Goal: Task Accomplishment & Management: Manage account settings

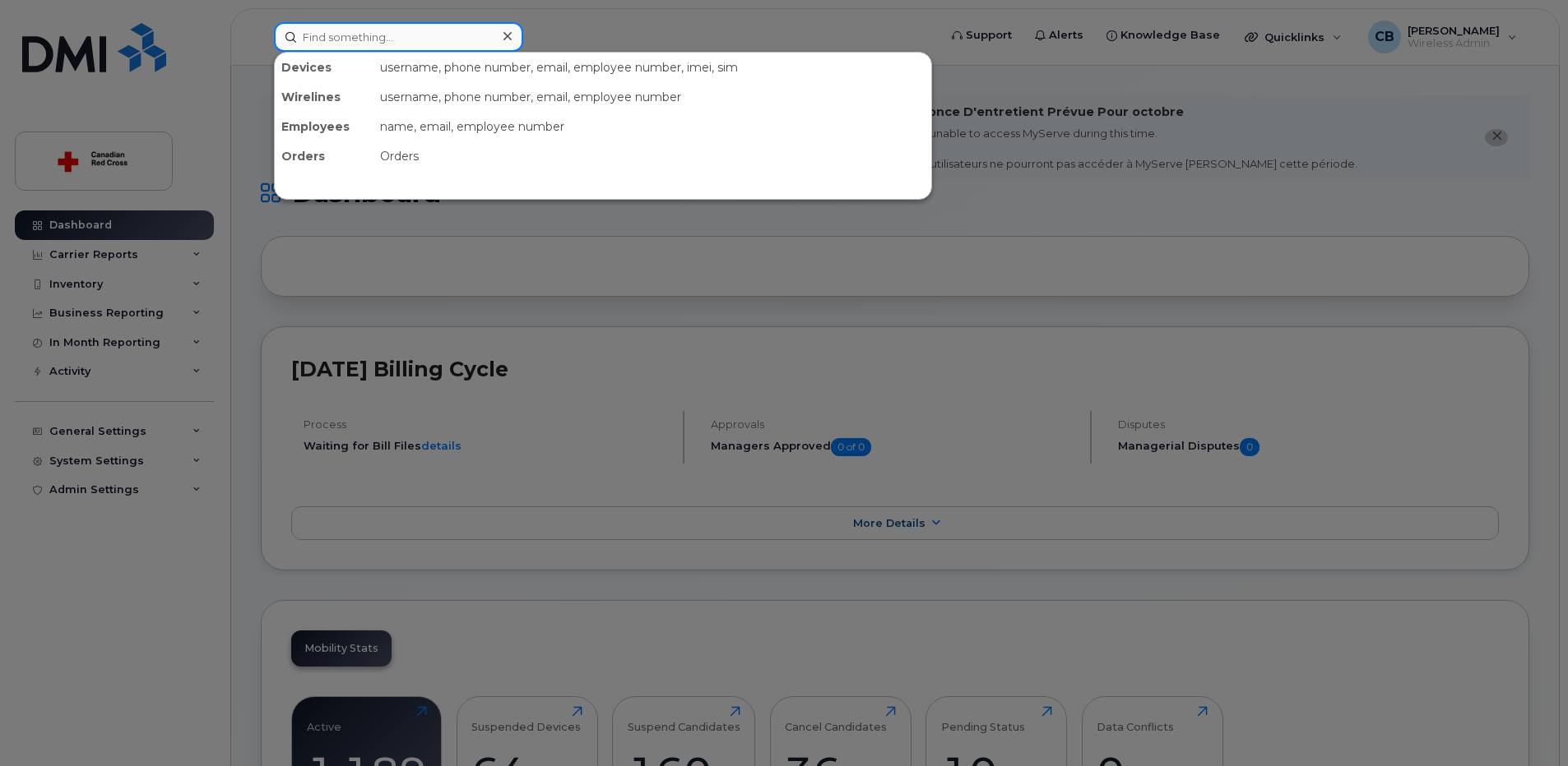
click at [391, 36] on input at bounding box center [399, 37] width 249 height 29
paste input "4313735899"
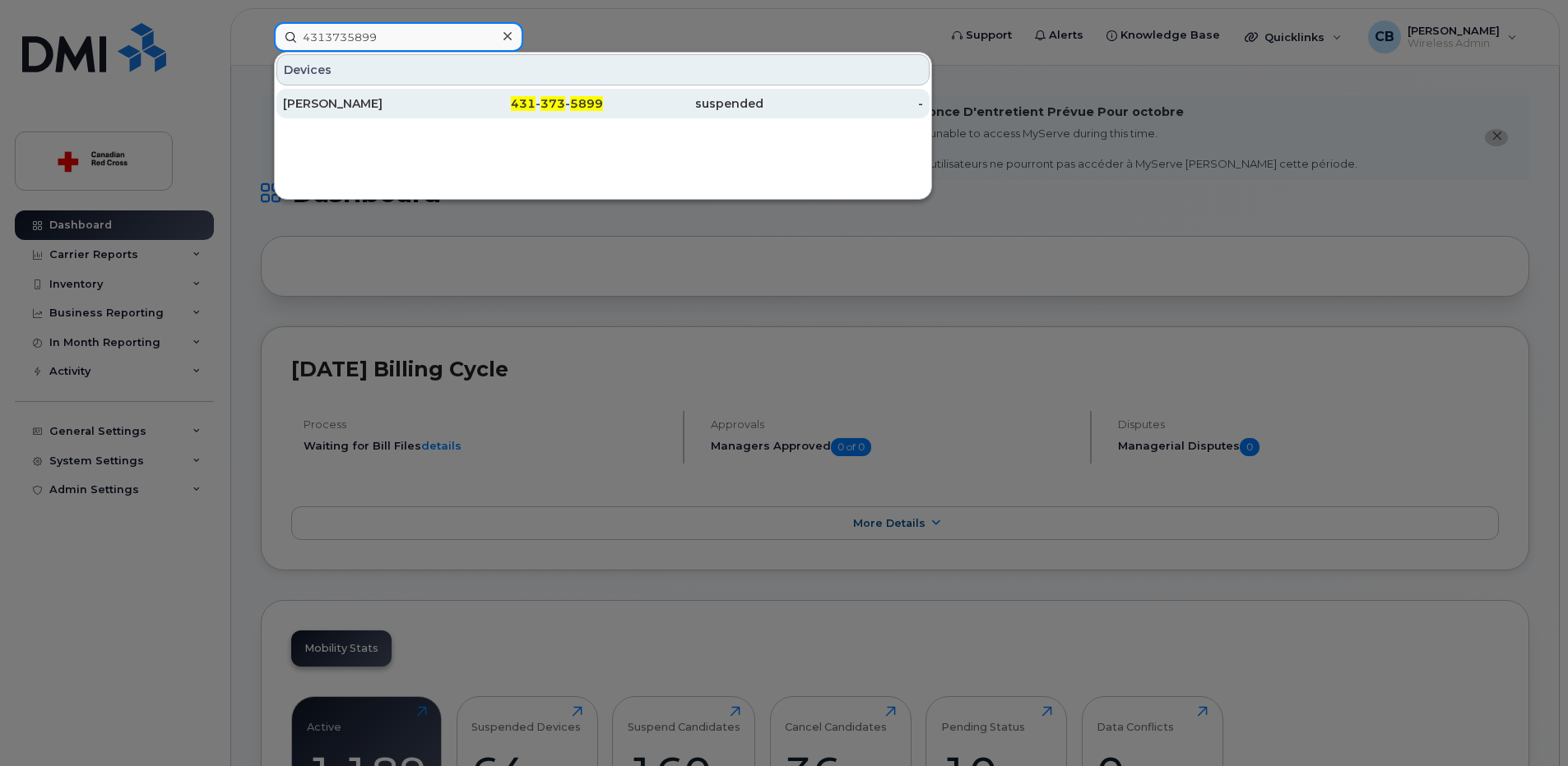
type input "4313735899"
click at [370, 105] on div "[PERSON_NAME]" at bounding box center [363, 103] width 160 height 16
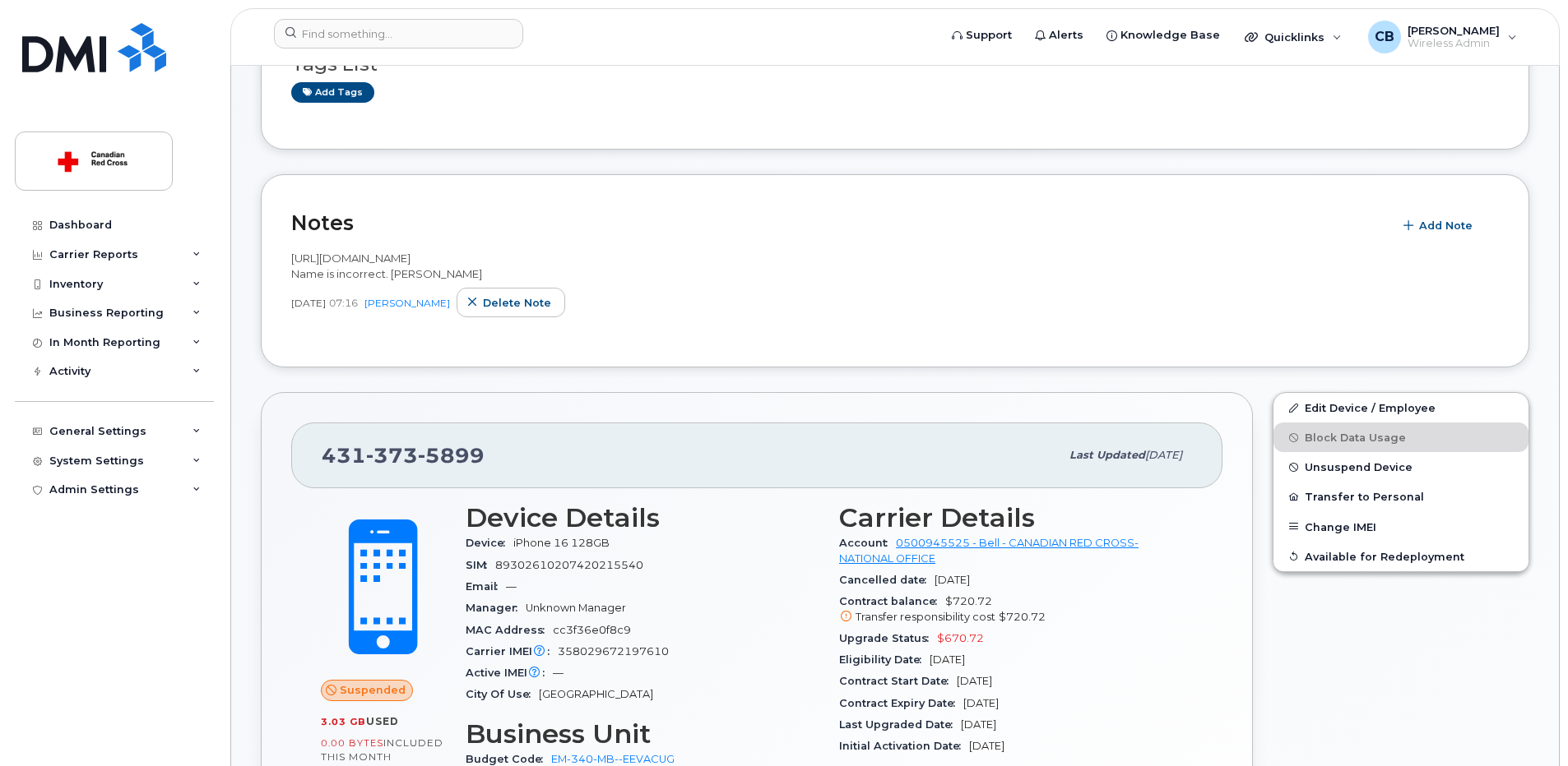
scroll to position [494, 0]
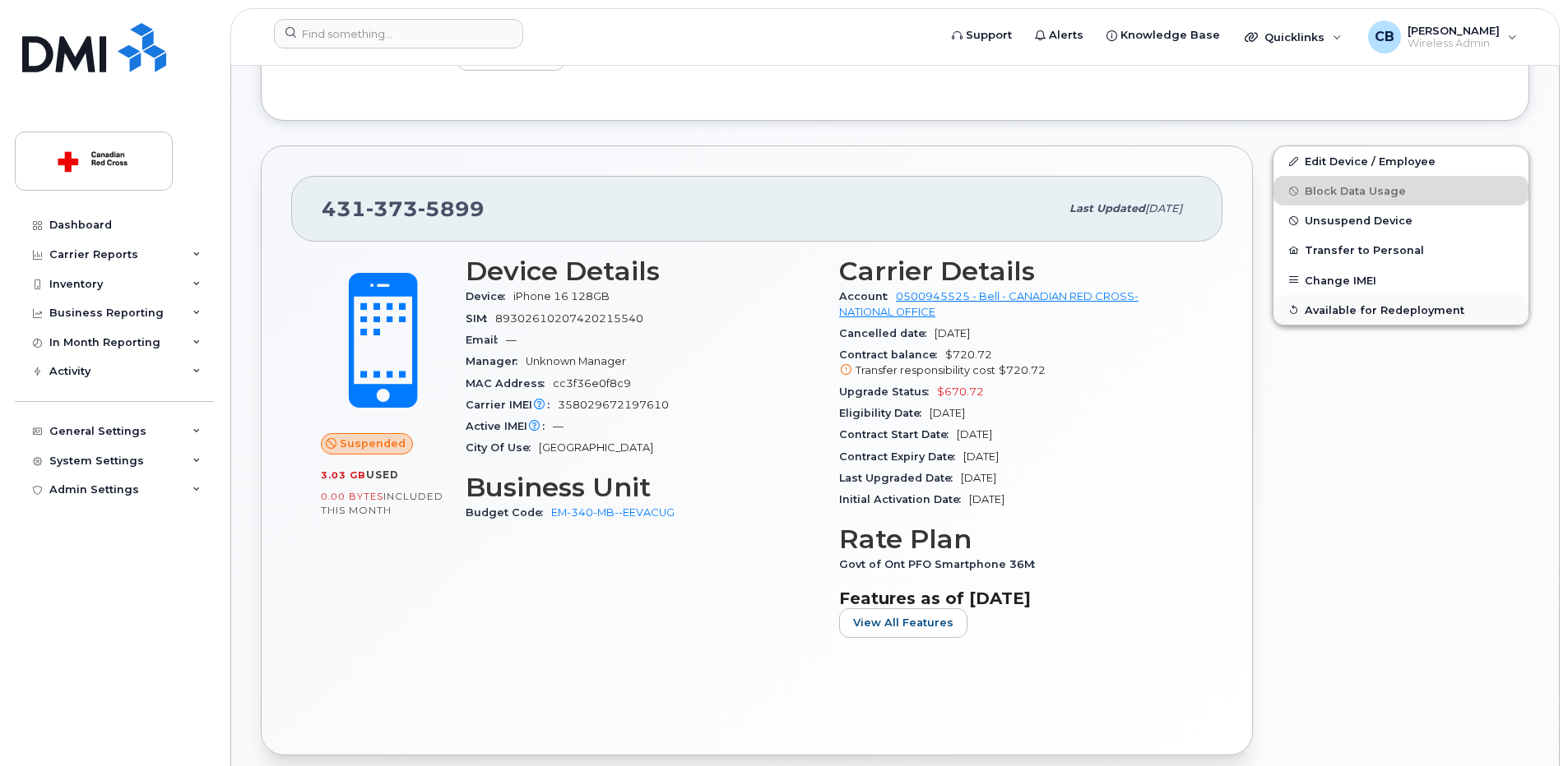
click at [1333, 307] on span "Available for Redeployment" at bounding box center [1383, 309] width 159 height 12
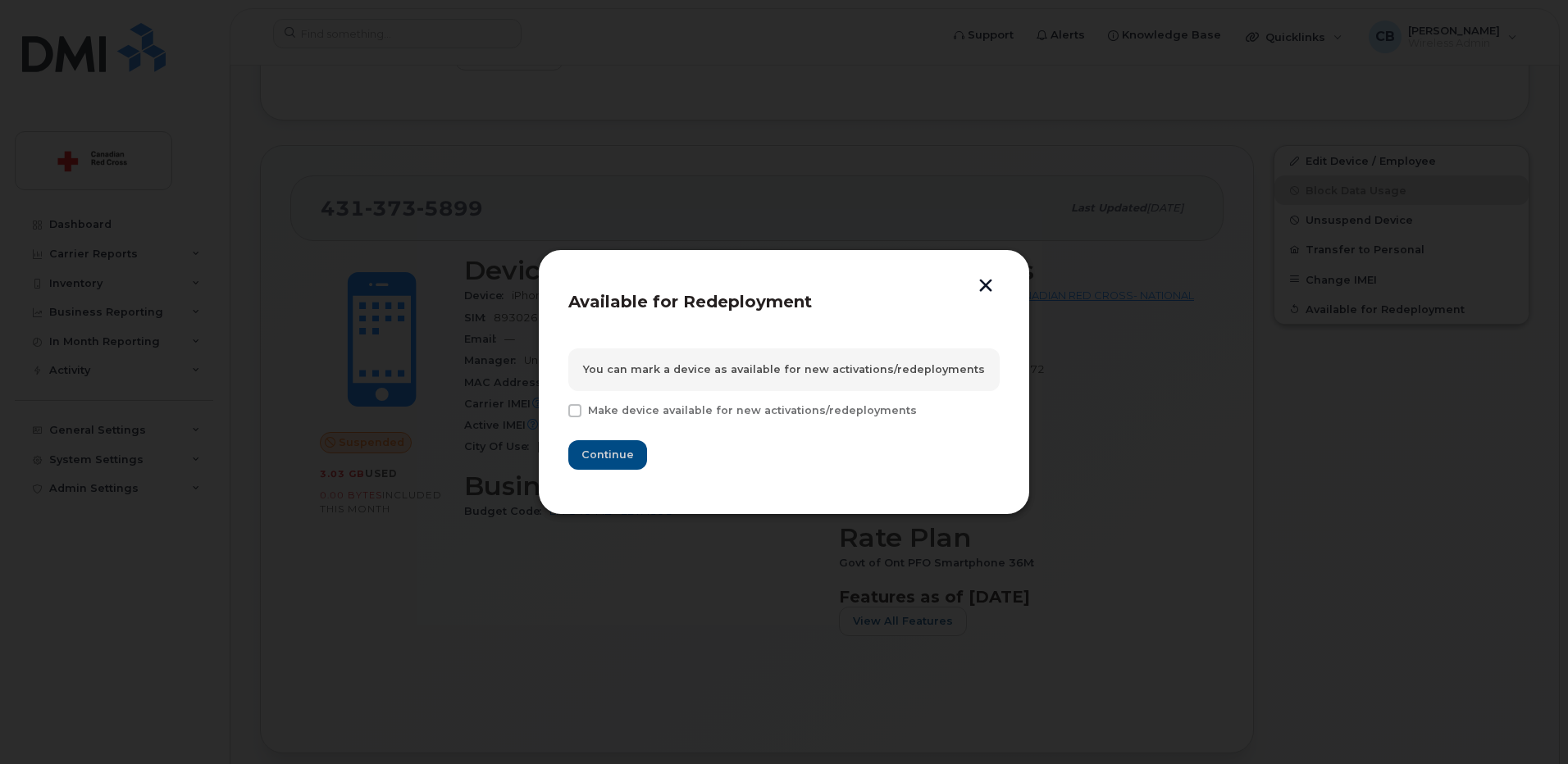
click at [984, 285] on button "button" at bounding box center [986, 288] width 24 height 17
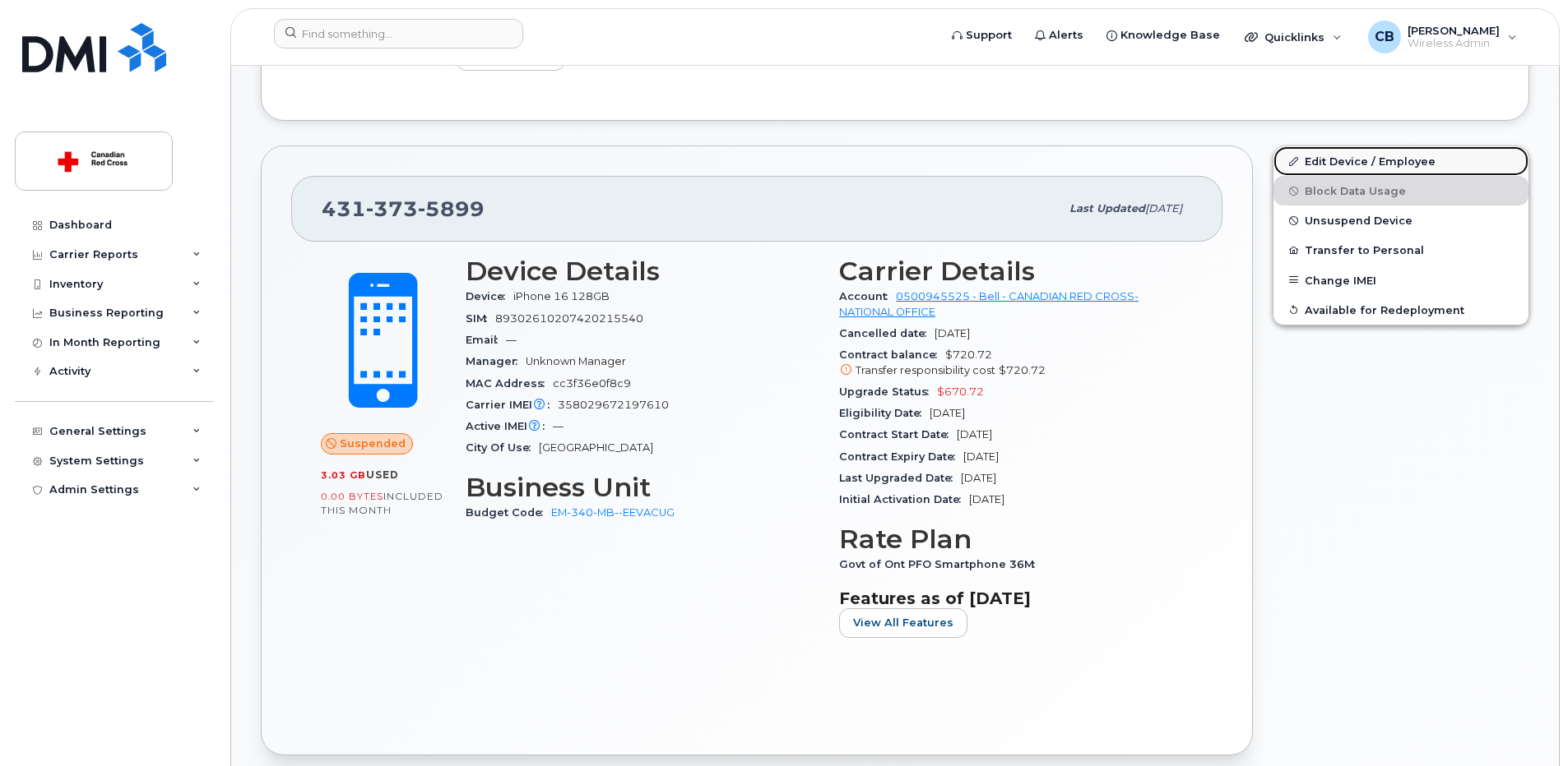
click at [1330, 160] on link "Edit Device / Employee" at bounding box center [1400, 160] width 255 height 29
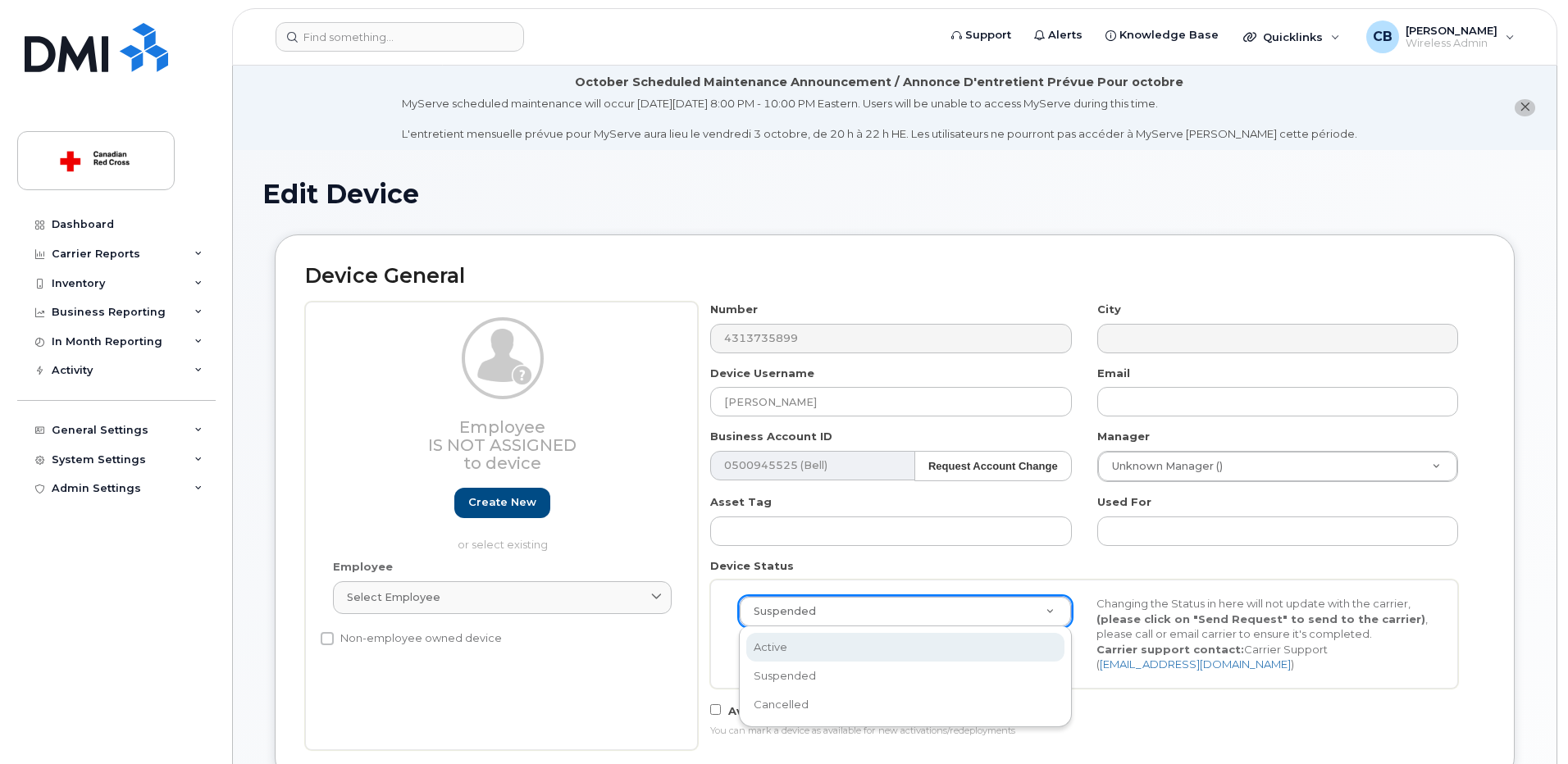
scroll to position [0, 5]
select select "active"
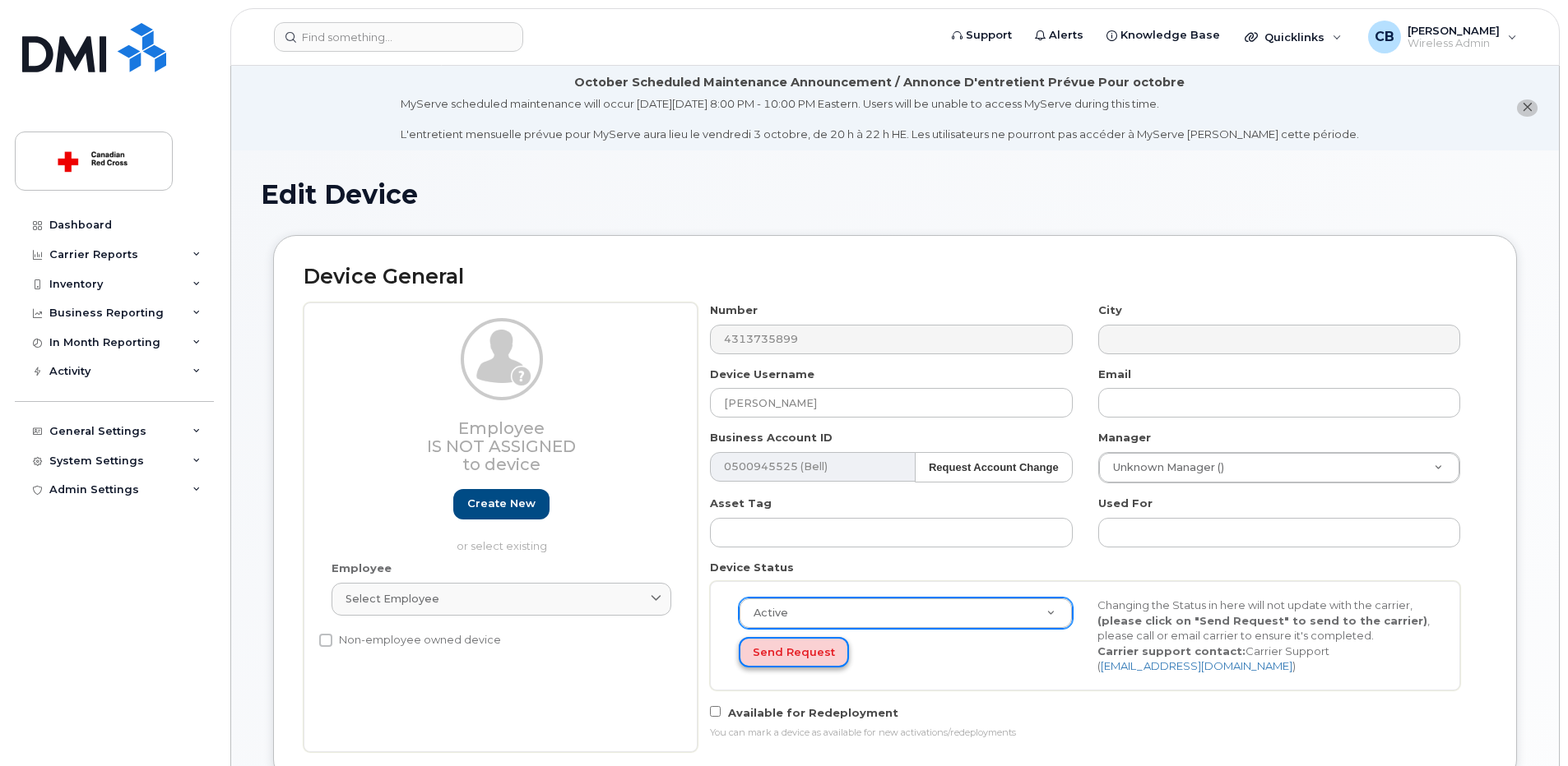
click at [786, 650] on button "Send Request" at bounding box center [793, 652] width 110 height 30
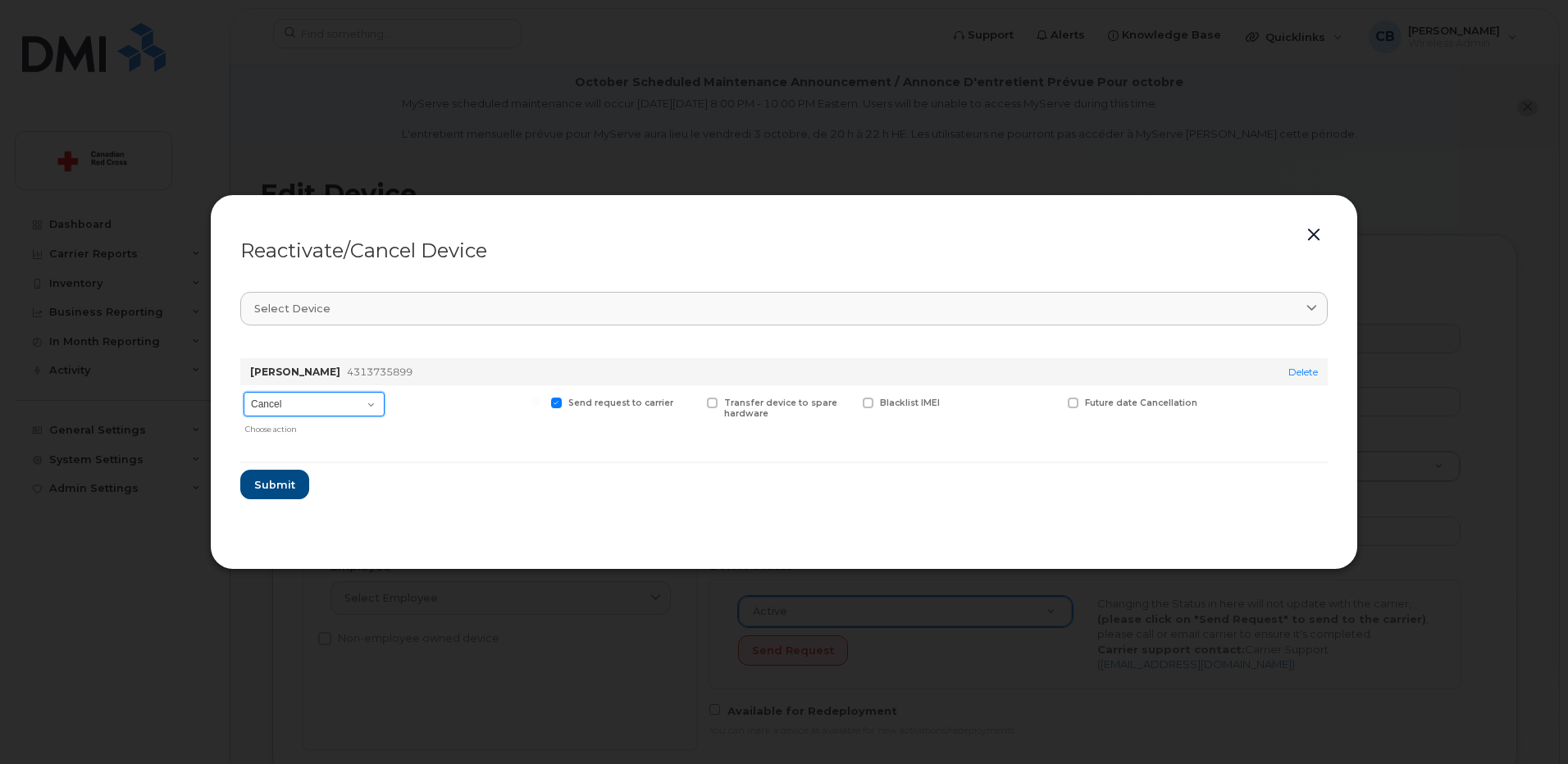
click at [314, 409] on select "Cancel Suspend - Extend Suspension Reactivate" at bounding box center [314, 404] width 141 height 24
select select "[object Object]"
click at [243, 392] on select "Cancel Suspend - Extend Suspension Reactivate" at bounding box center [314, 404] width 141 height 24
click at [274, 485] on span "Submit" at bounding box center [274, 485] width 41 height 16
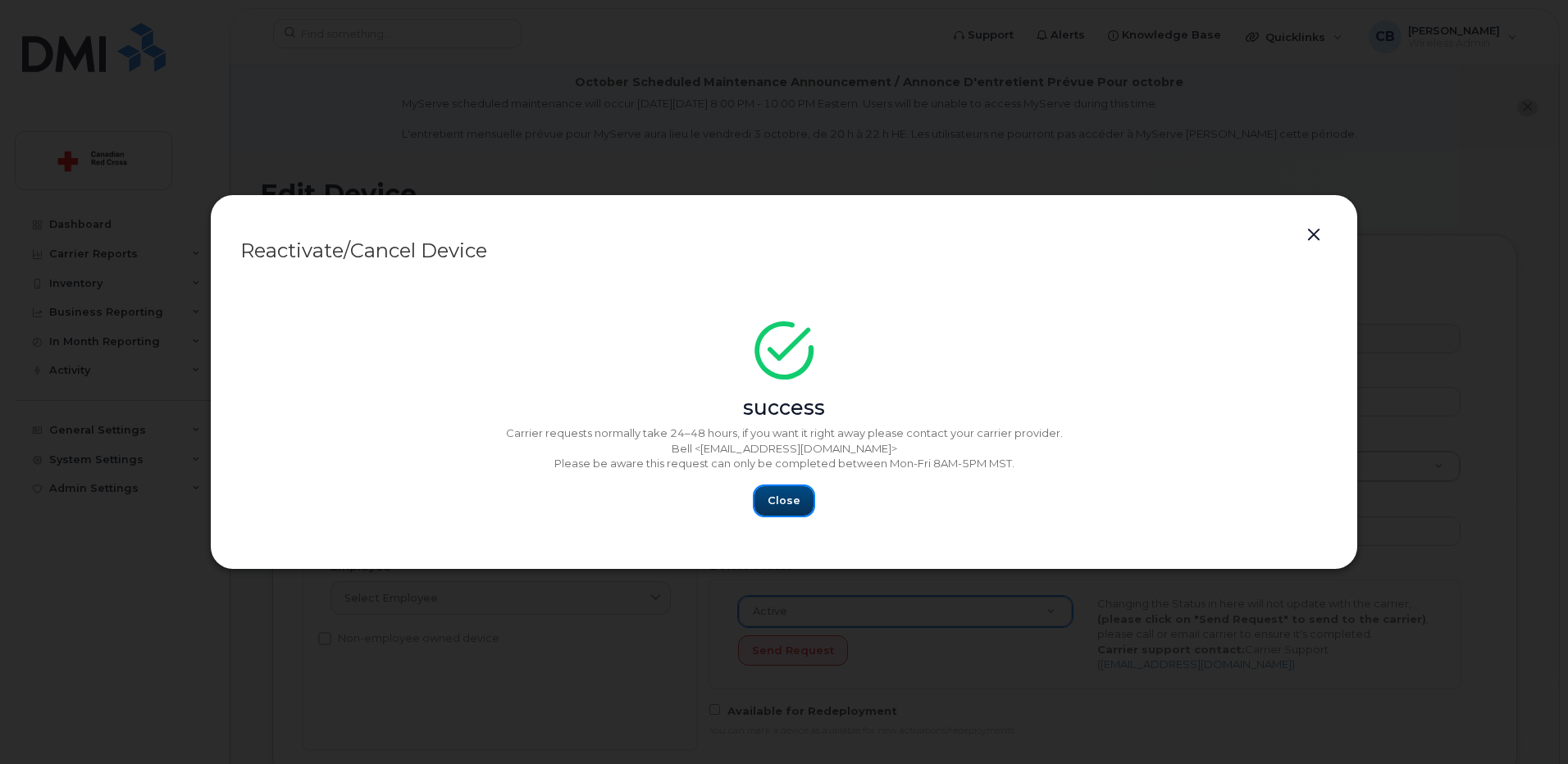
click at [789, 503] on span "Close" at bounding box center [784, 501] width 33 height 16
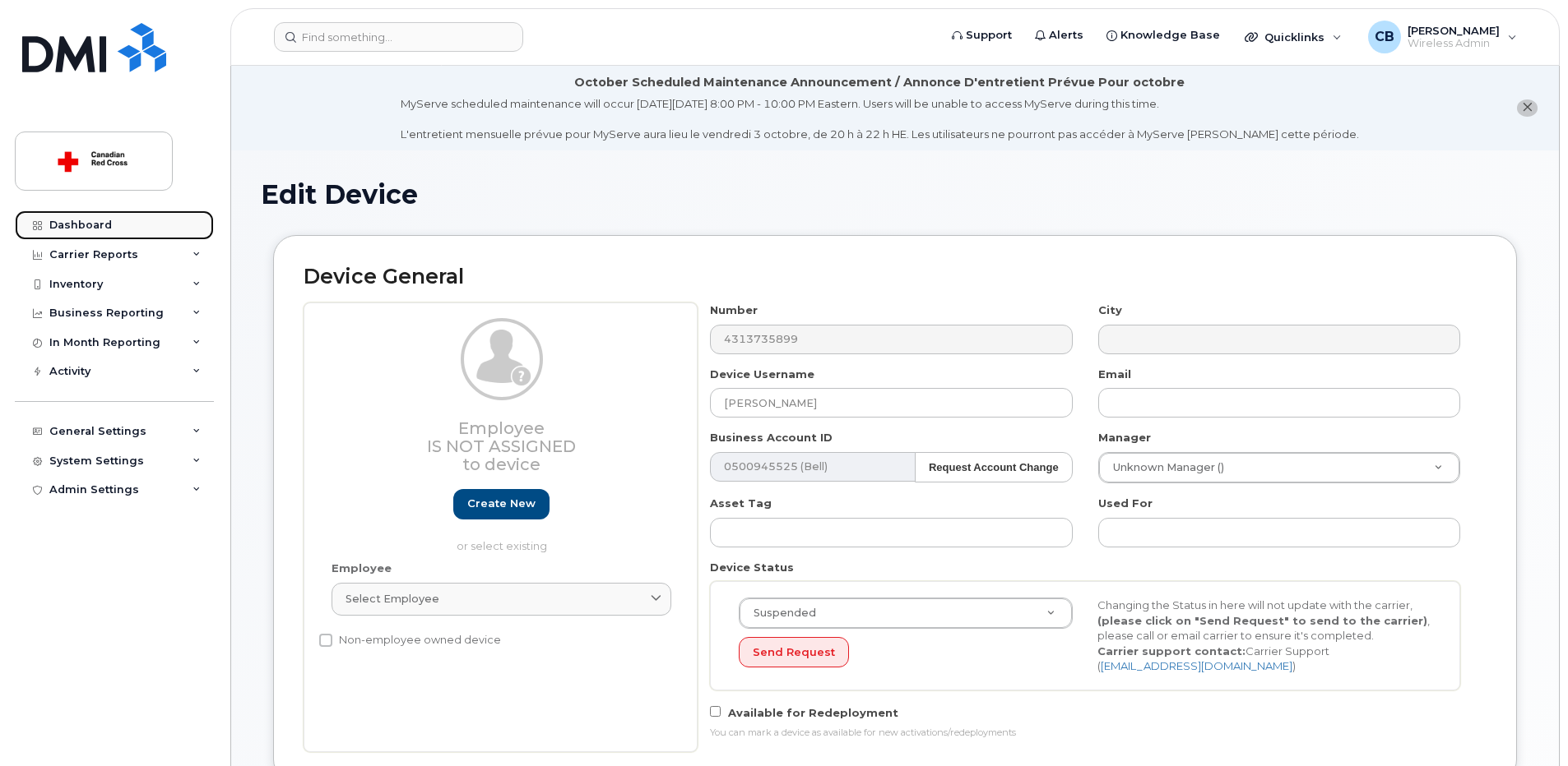
click at [84, 226] on div "Dashboard" at bounding box center [80, 225] width 62 height 13
